Goal: Information Seeking & Learning: Check status

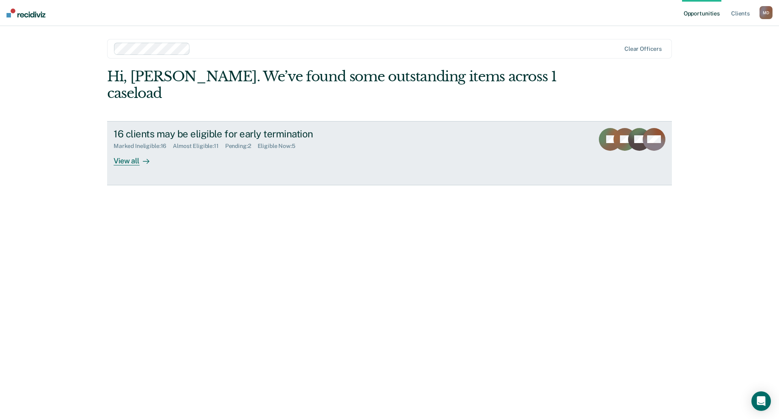
click at [122, 149] on div "View all" at bounding box center [136, 157] width 45 height 16
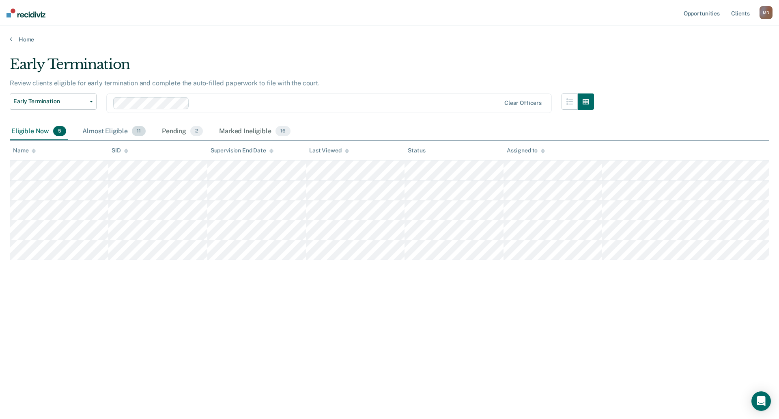
click at [104, 130] on div "Almost Eligible 11" at bounding box center [114, 132] width 67 height 18
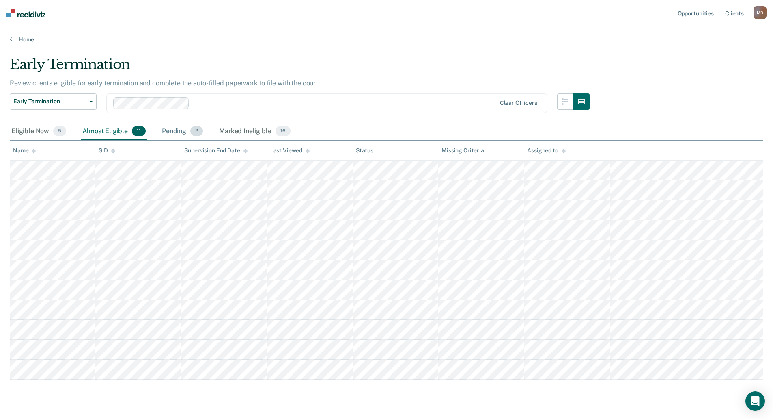
click at [173, 130] on div "Pending 2" at bounding box center [182, 132] width 44 height 18
